Goal: Find specific page/section: Find specific page/section

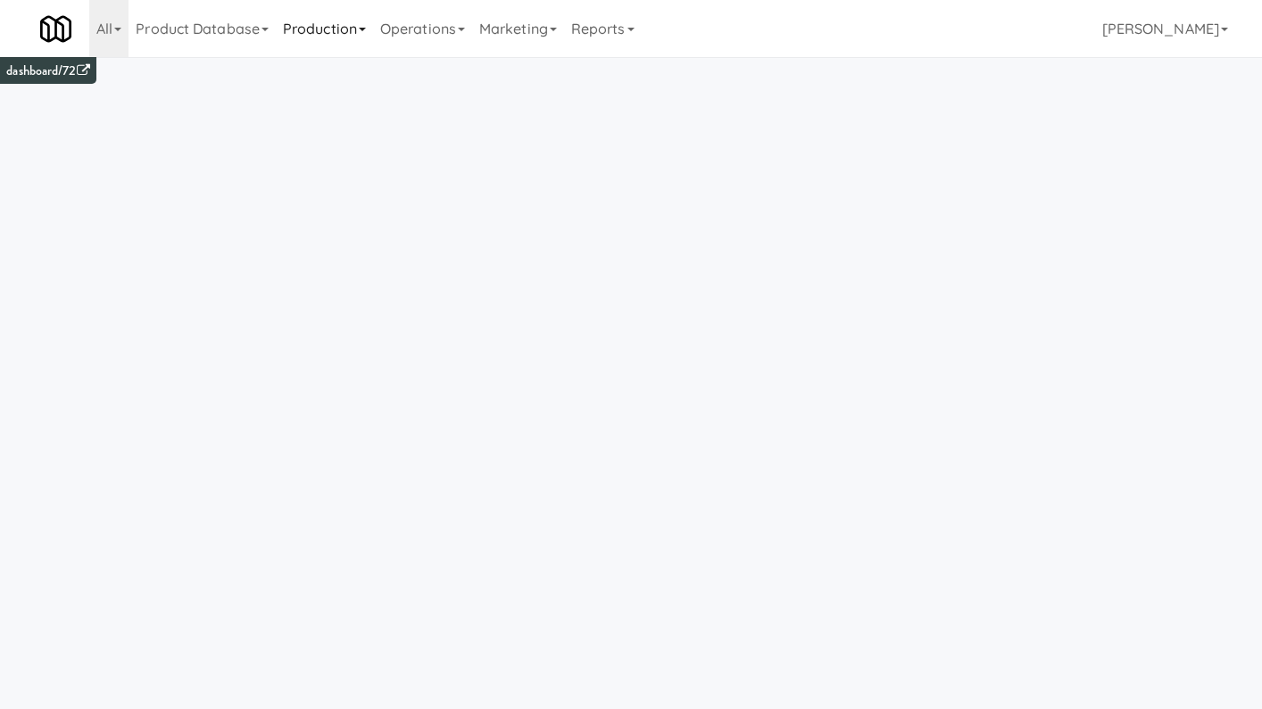
click at [364, 26] on link "Production" at bounding box center [324, 28] width 97 height 57
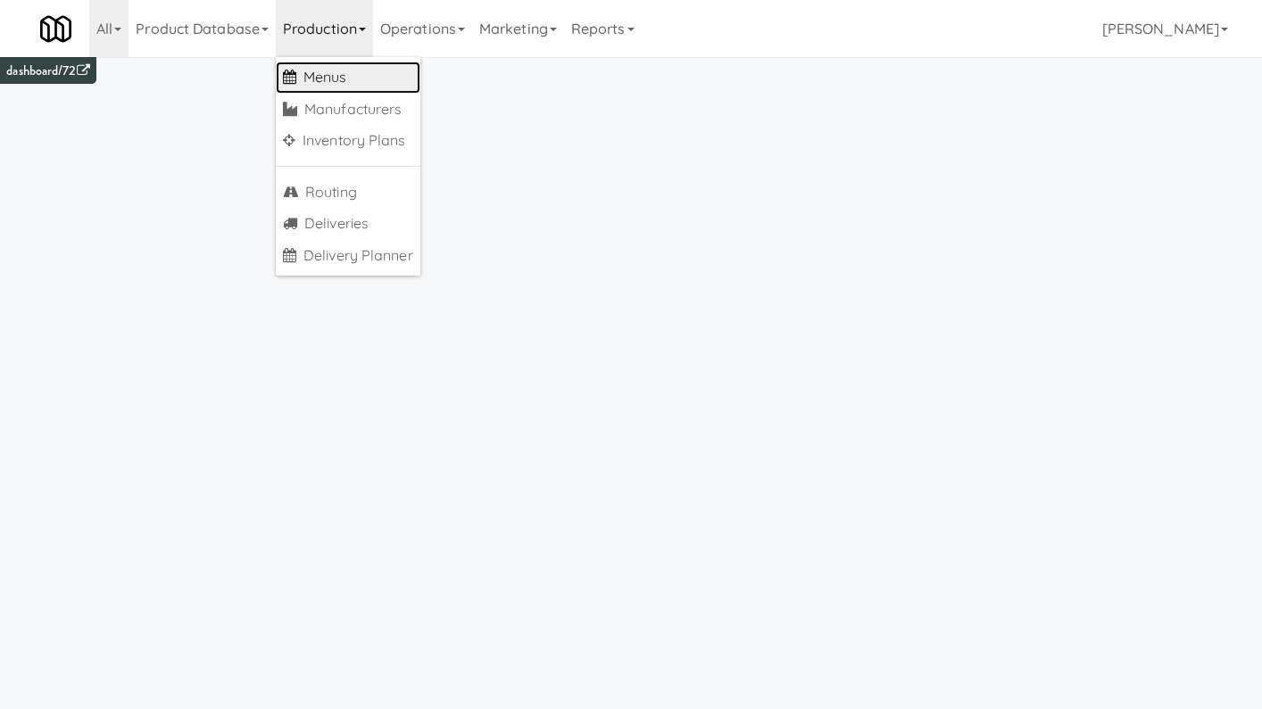
click at [360, 75] on link "Menus" at bounding box center [348, 78] width 145 height 32
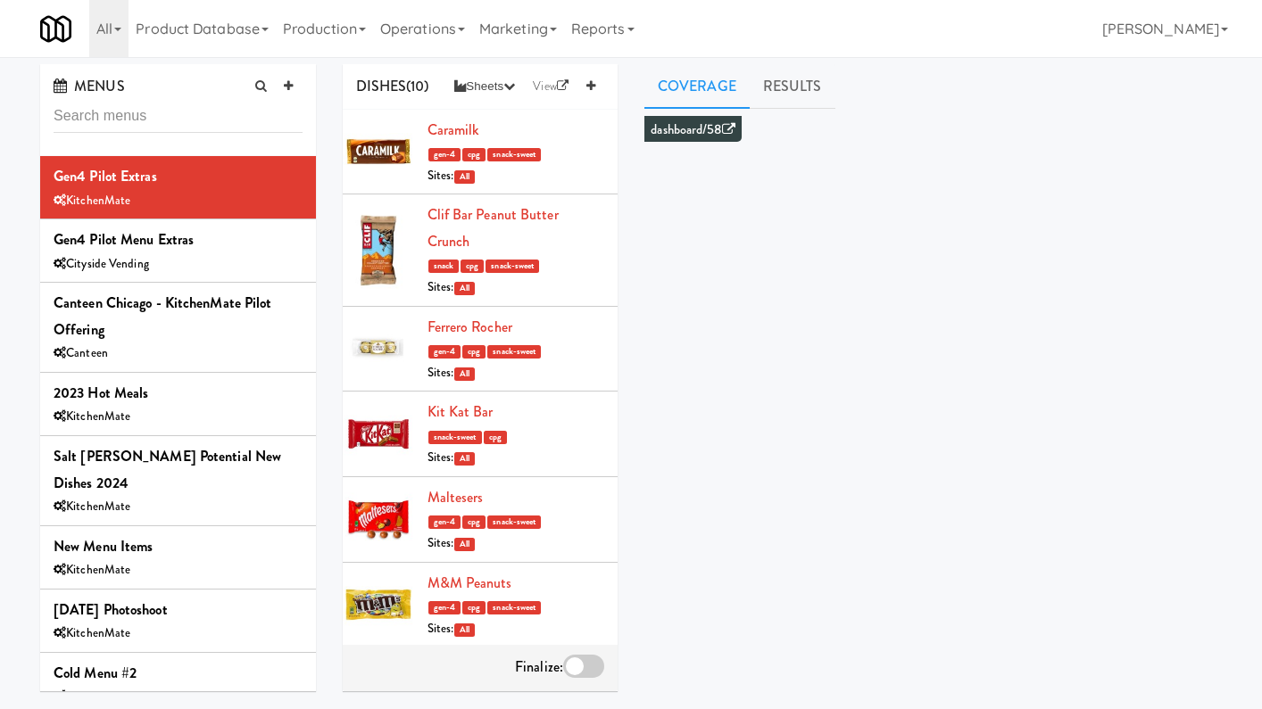
click at [1058, 6] on div "All 901 Smrt Mrkt [URL][DOMAIN_NAME] 9518002 [GEOGRAPHIC_DATA] [URL][DOMAIN_NAM…" at bounding box center [631, 28] width 1182 height 57
click at [1157, 35] on link "[PERSON_NAME]" at bounding box center [1165, 28] width 140 height 57
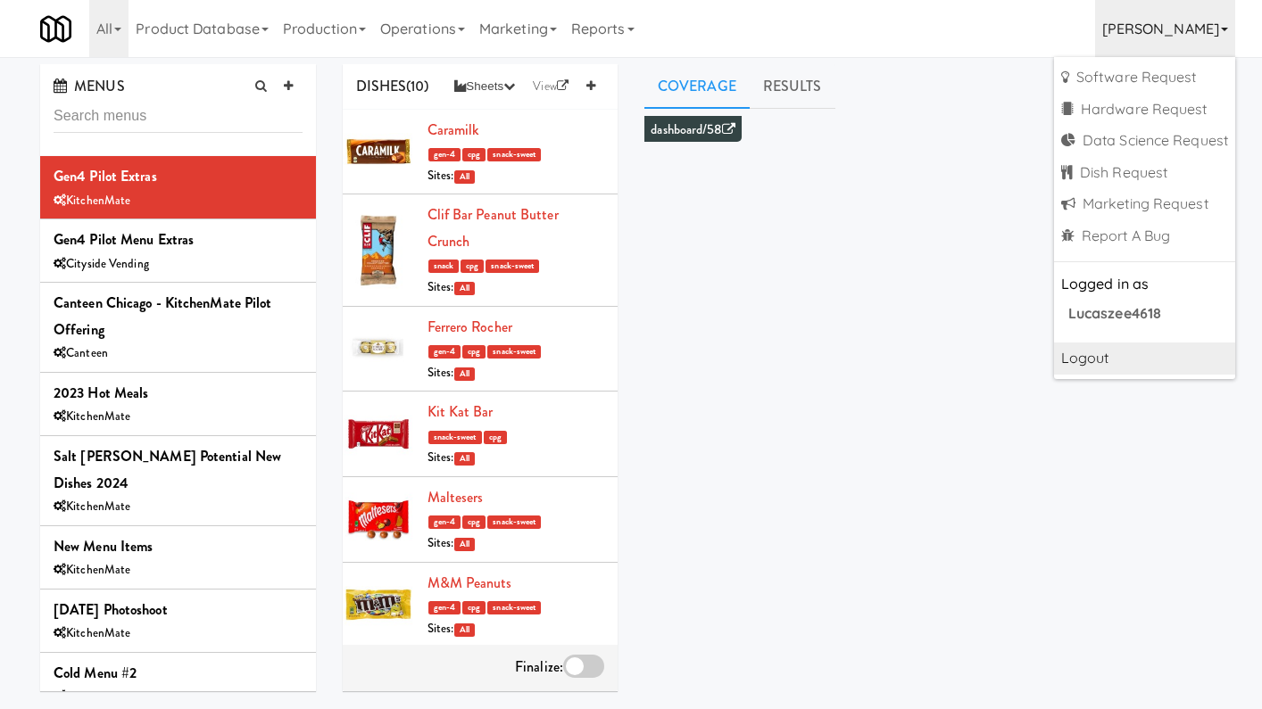
click at [1074, 358] on link "Logout" at bounding box center [1144, 359] width 181 height 32
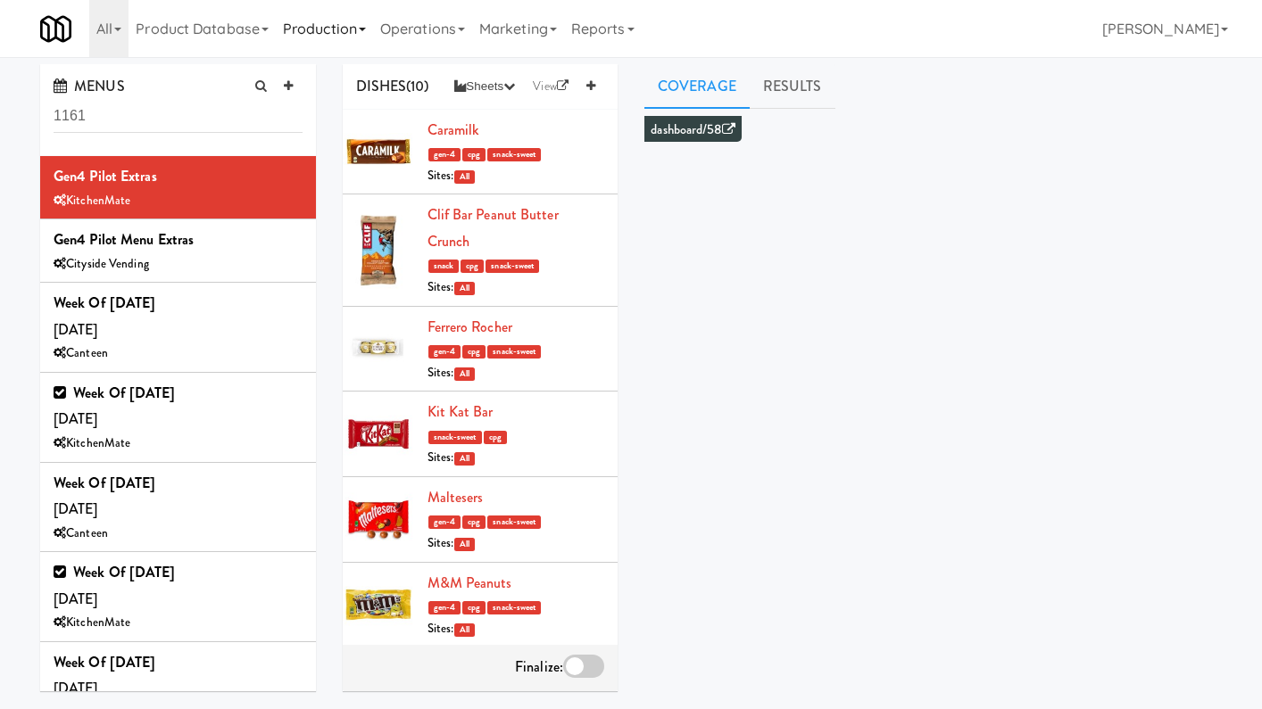
click at [335, 32] on link "Production" at bounding box center [324, 28] width 97 height 57
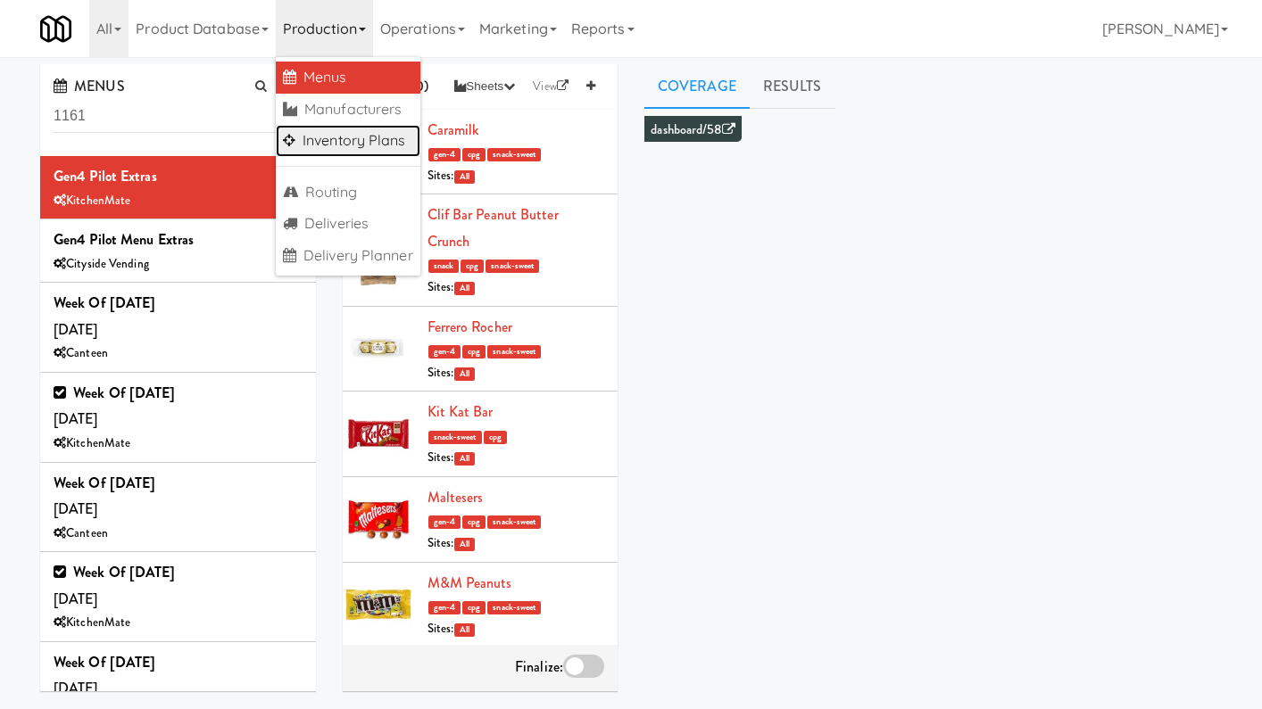
click at [340, 128] on link "Inventory Plans" at bounding box center [348, 141] width 145 height 32
